Goal: Task Accomplishment & Management: Use online tool/utility

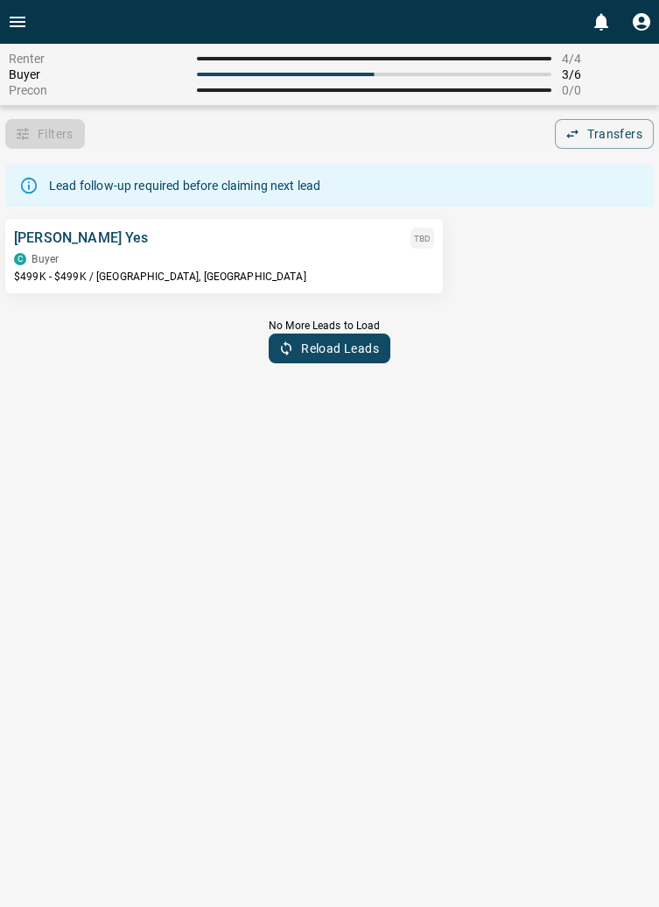
click at [171, 259] on div "C Buyer" at bounding box center [224, 259] width 420 height 12
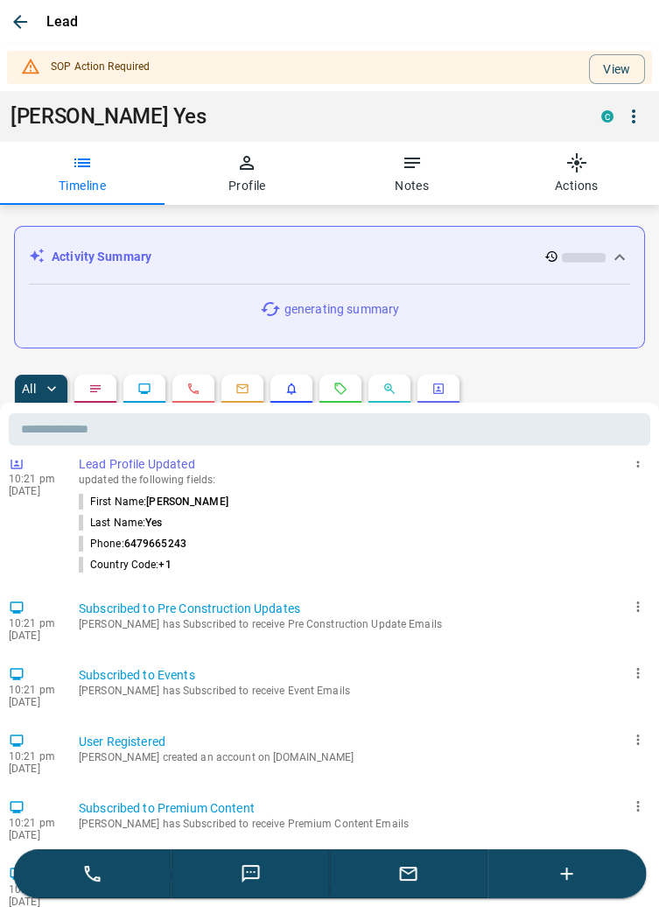
scroll to position [550, 0]
click at [630, 60] on button "View" at bounding box center [617, 69] width 56 height 30
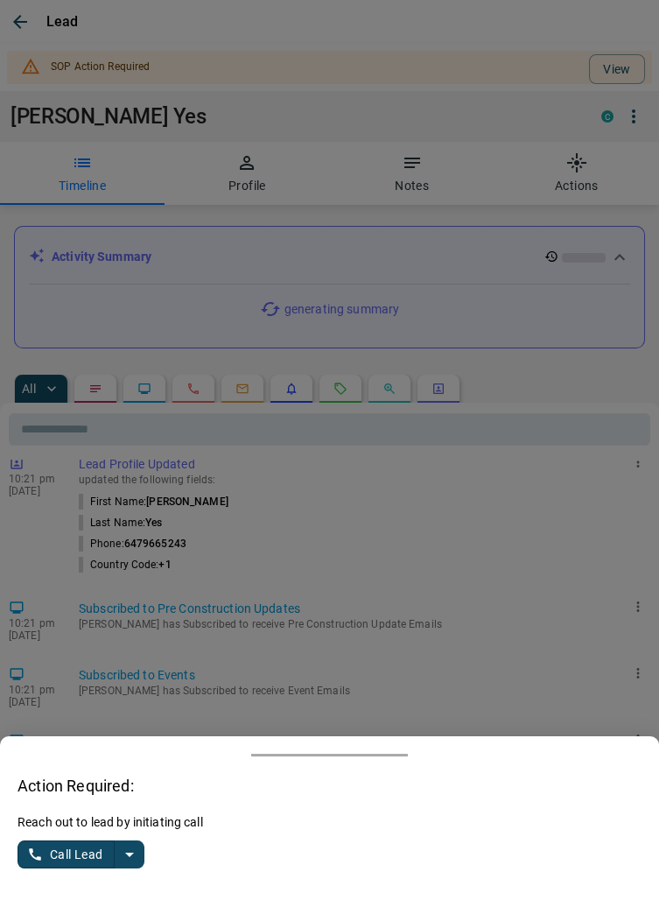
click at [140, 851] on button "split button" at bounding box center [130, 854] width 30 height 28
click at [81, 818] on li "Log Manual Call" at bounding box center [82, 820] width 107 height 26
click at [46, 868] on button "Log Manual Call" at bounding box center [76, 854] width 116 height 28
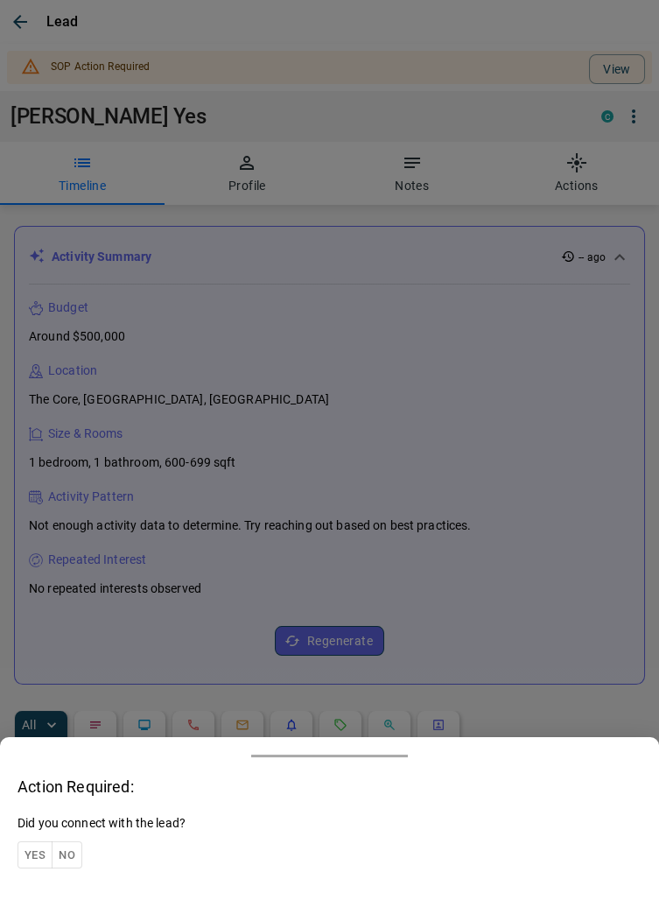
click at [43, 855] on button "Yes" at bounding box center [35, 854] width 35 height 27
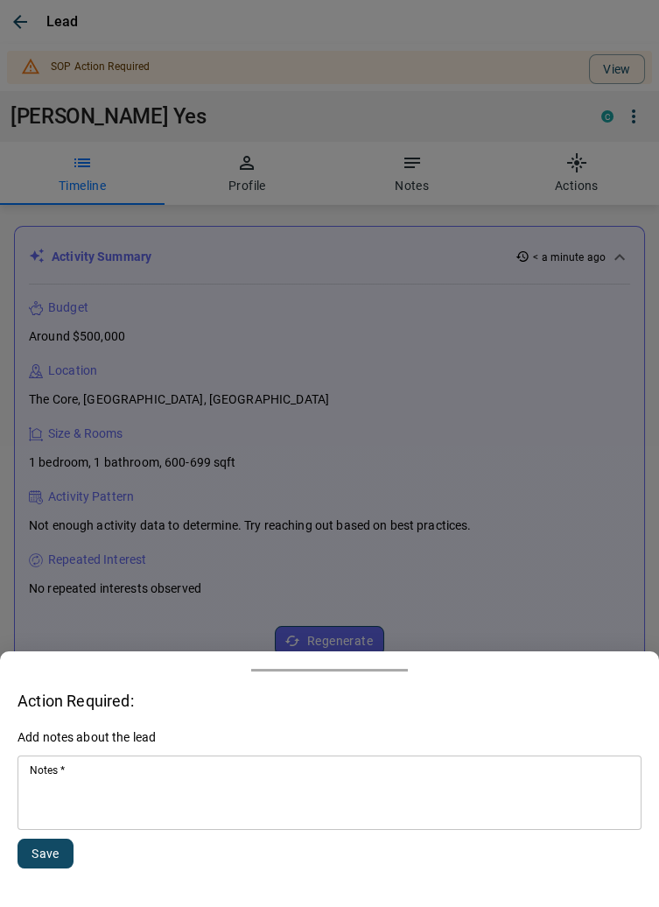
click at [123, 798] on textarea "Notes   *" at bounding box center [330, 793] width 600 height 60
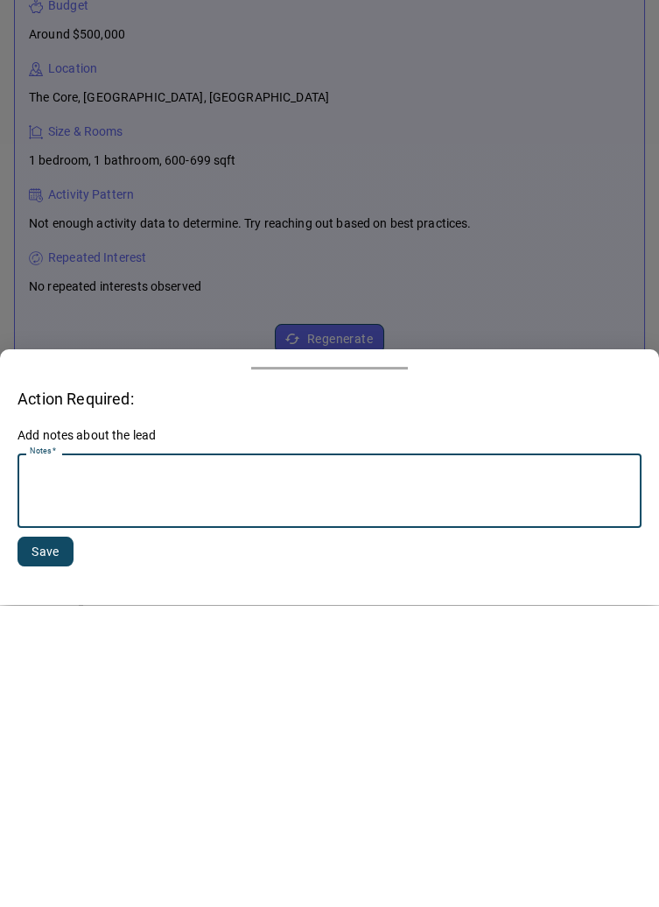
scroll to position [188, 0]
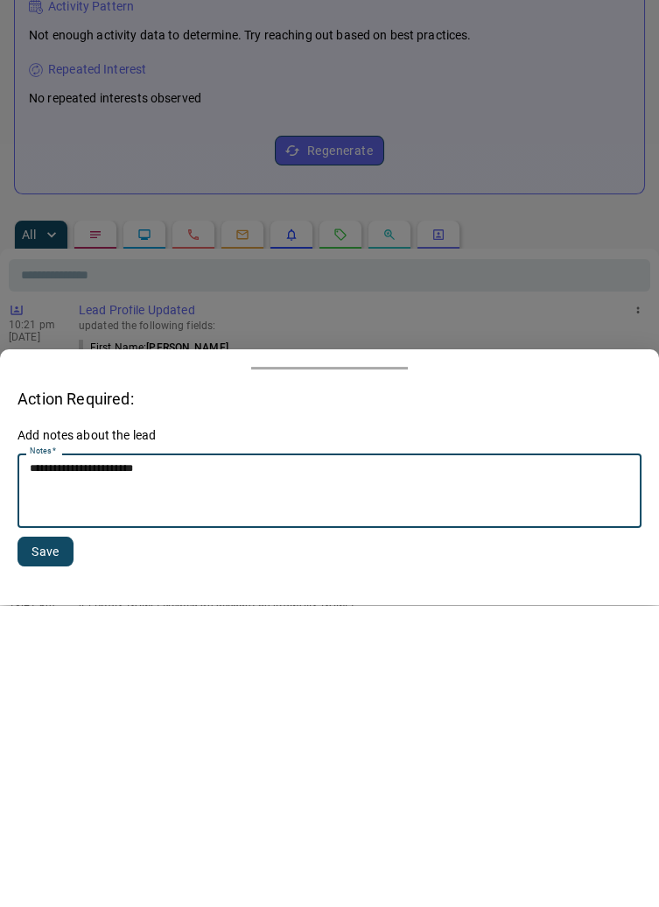
type textarea "**********"
click at [41, 844] on button "Save" at bounding box center [46, 854] width 56 height 30
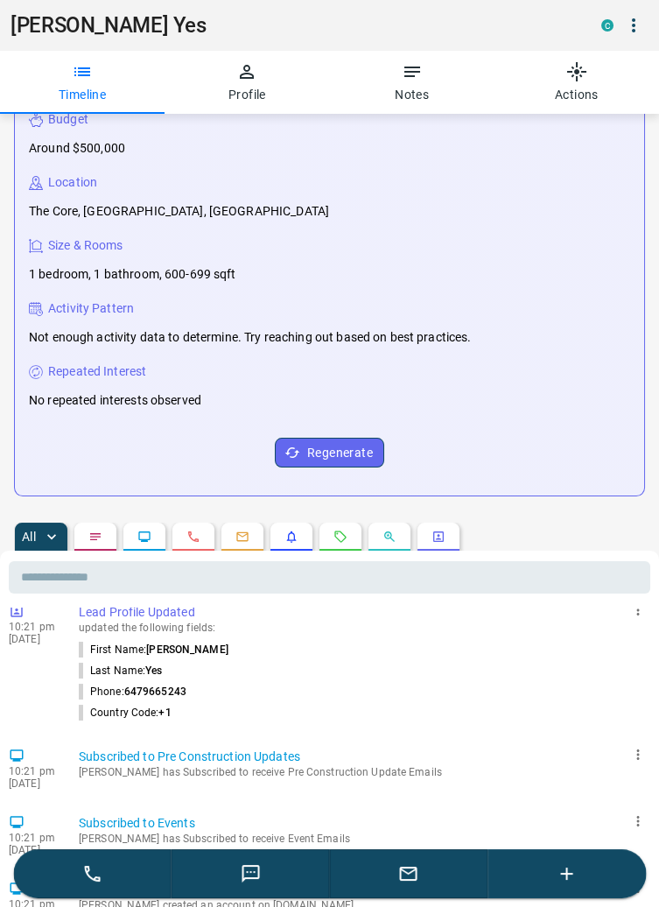
scroll to position [0, 0]
